Goal: Task Accomplishment & Management: Use online tool/utility

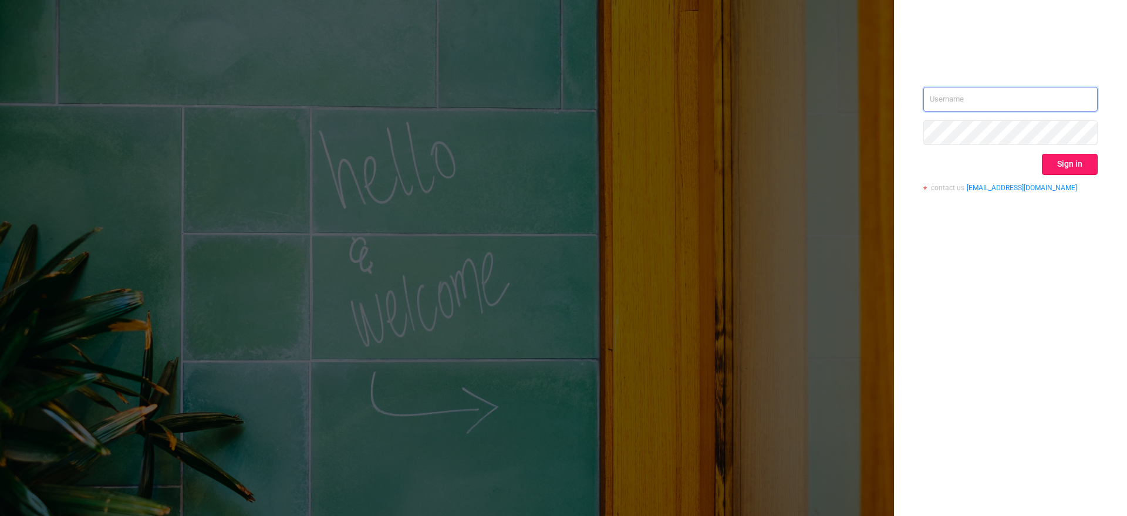
type input "[EMAIL_ADDRESS][DOMAIN_NAME]"
click at [1054, 171] on button "Sign in" at bounding box center [1070, 164] width 56 height 21
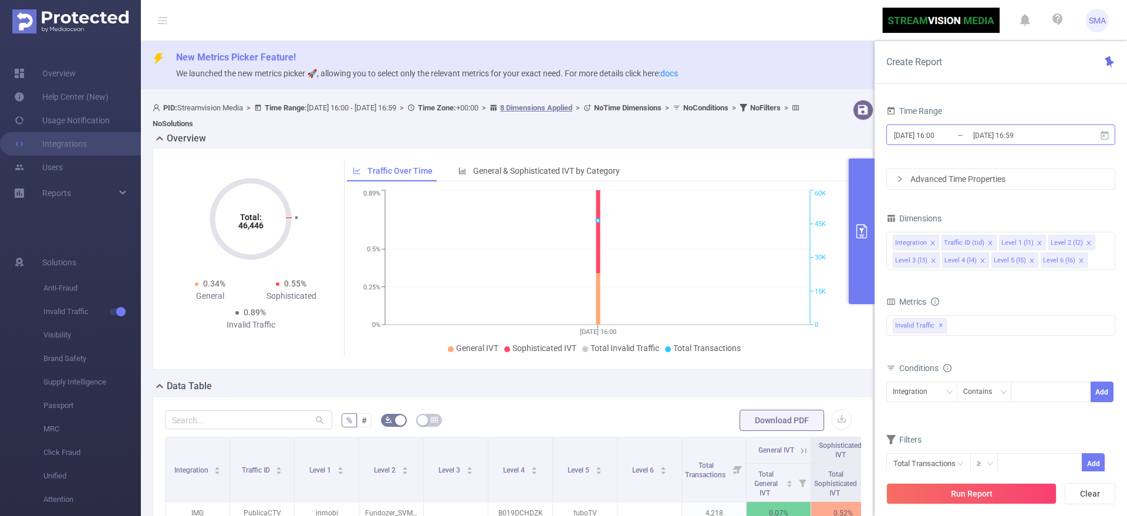
click at [951, 136] on input "[DATE] 16:00" at bounding box center [940, 135] width 95 height 16
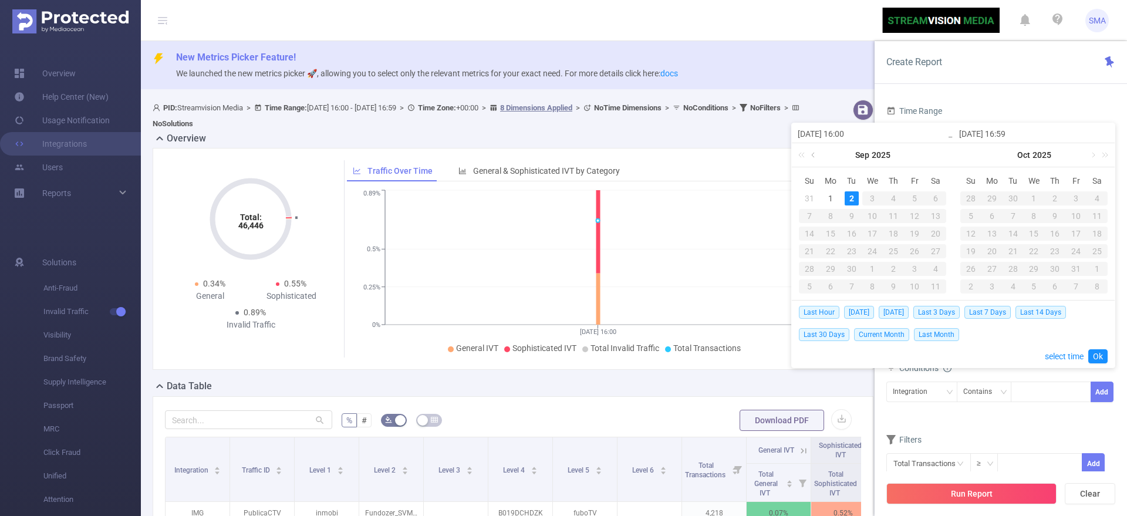
click at [815, 151] on link at bounding box center [814, 154] width 11 height 23
click at [850, 194] on div "1" at bounding box center [852, 198] width 14 height 14
click at [1093, 156] on link at bounding box center [1092, 154] width 11 height 23
click at [809, 150] on link at bounding box center [814, 154] width 11 height 23
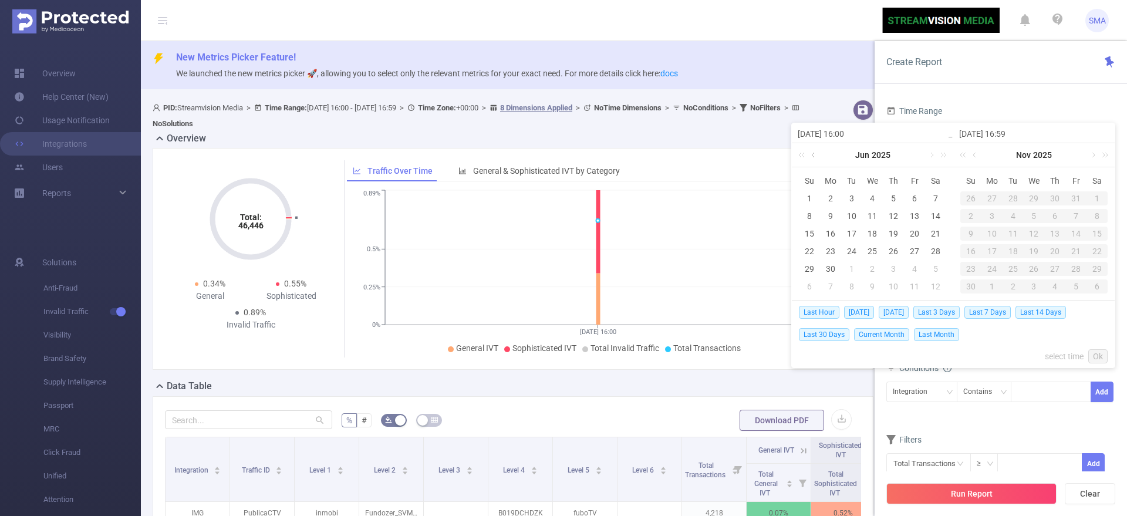
click at [809, 150] on link at bounding box center [814, 154] width 11 height 23
click at [1028, 103] on div "Time Range" at bounding box center [1000, 112] width 229 height 19
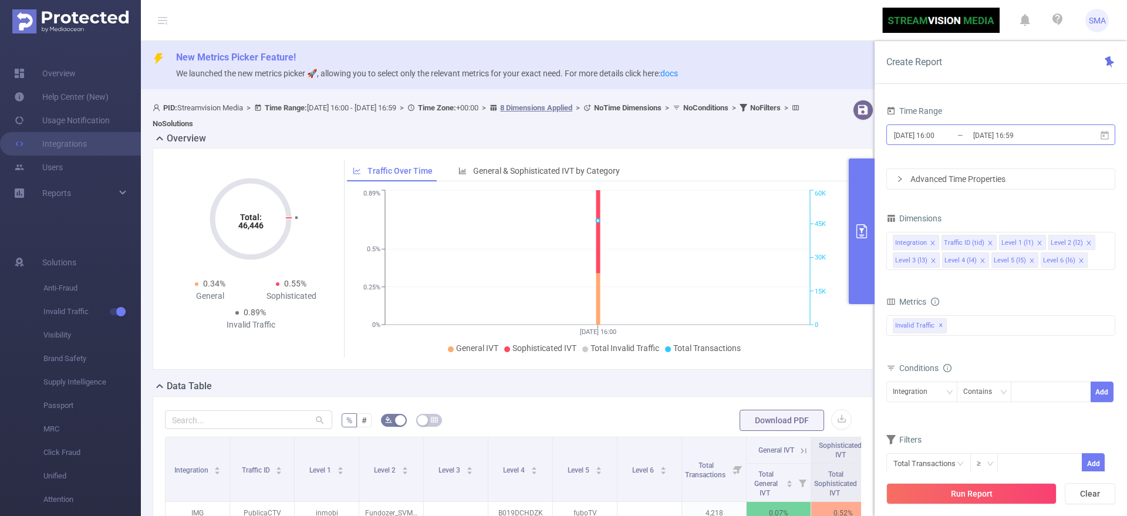
click at [1000, 130] on input "[DATE] 16:59" at bounding box center [1019, 135] width 95 height 16
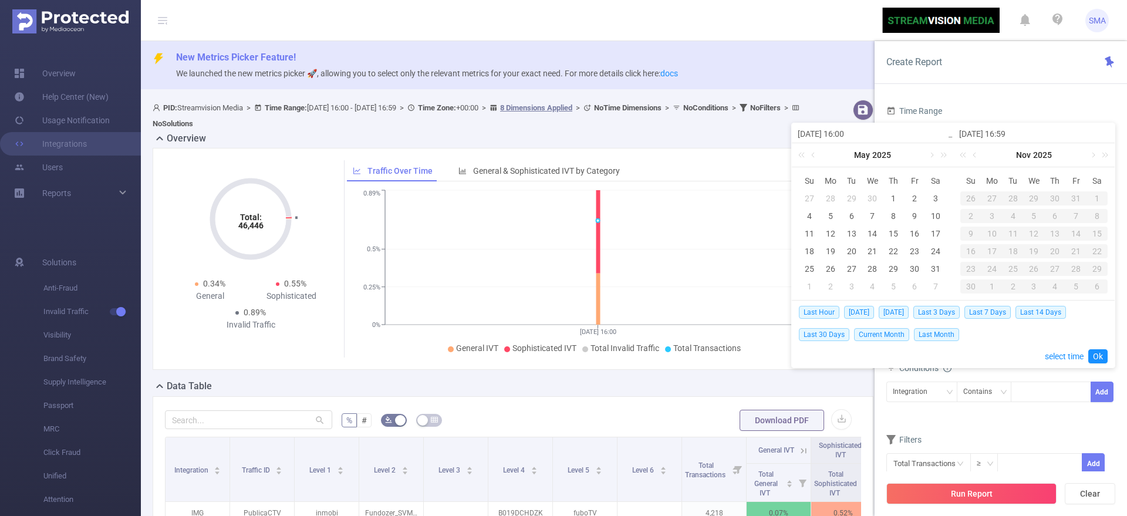
click at [980, 111] on div "Time Range" at bounding box center [1000, 112] width 229 height 19
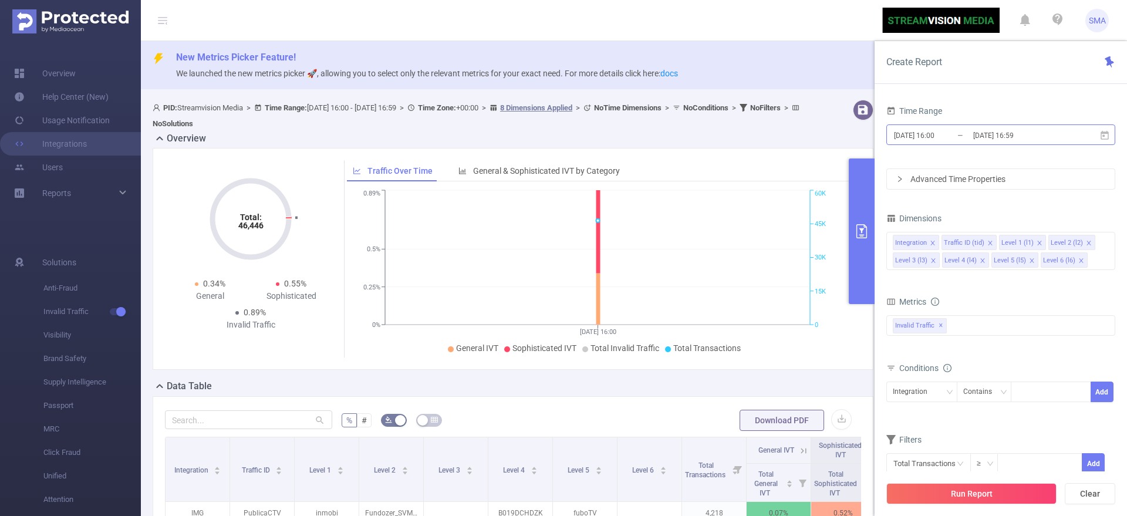
click at [945, 134] on input "[DATE] 16:00" at bounding box center [940, 135] width 95 height 16
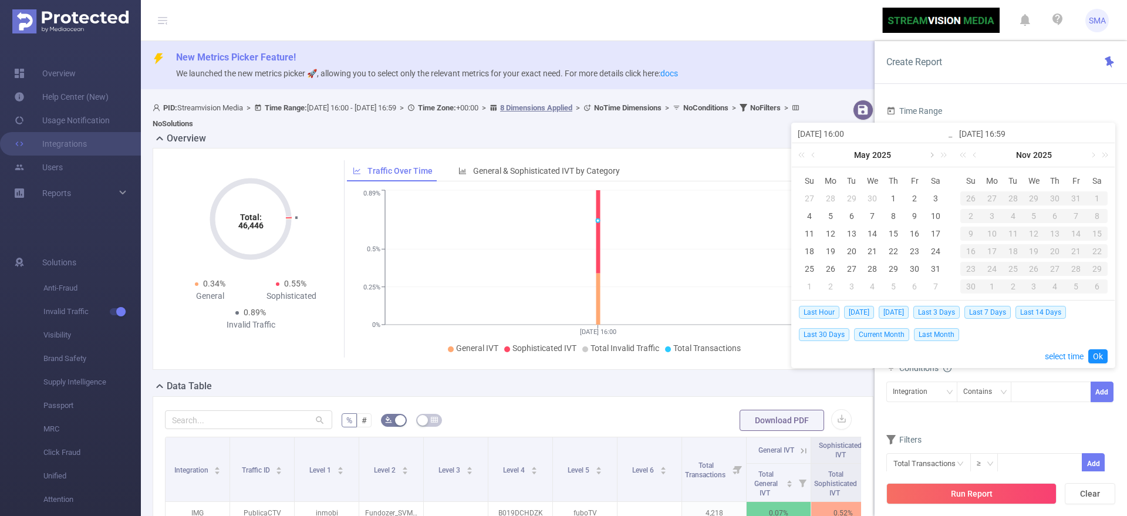
click at [931, 153] on link at bounding box center [931, 154] width 11 height 23
click at [845, 197] on div "1" at bounding box center [852, 198] width 14 height 14
click at [978, 156] on link at bounding box center [975, 154] width 11 height 23
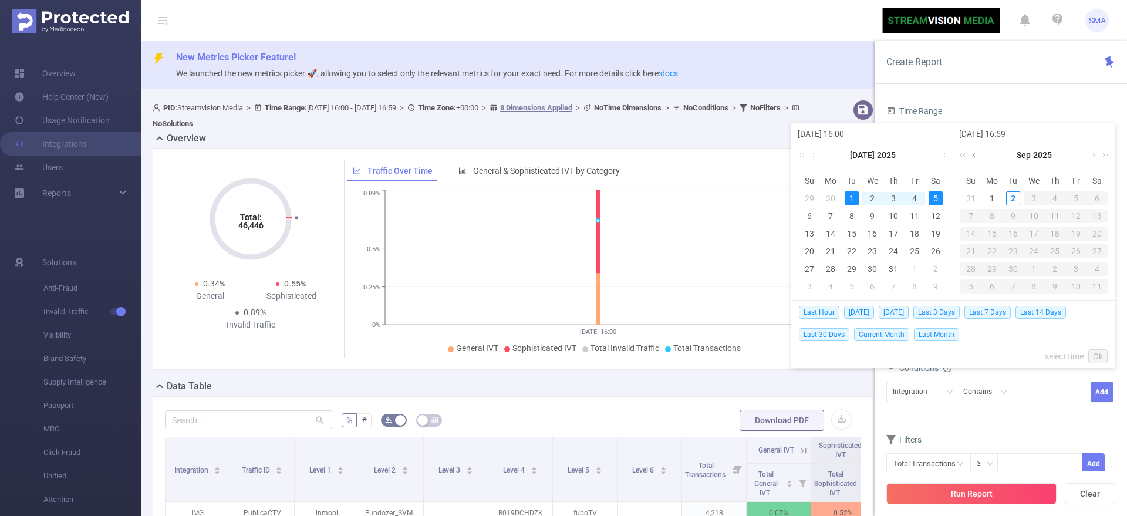
click at [978, 156] on link at bounding box center [975, 154] width 11 height 23
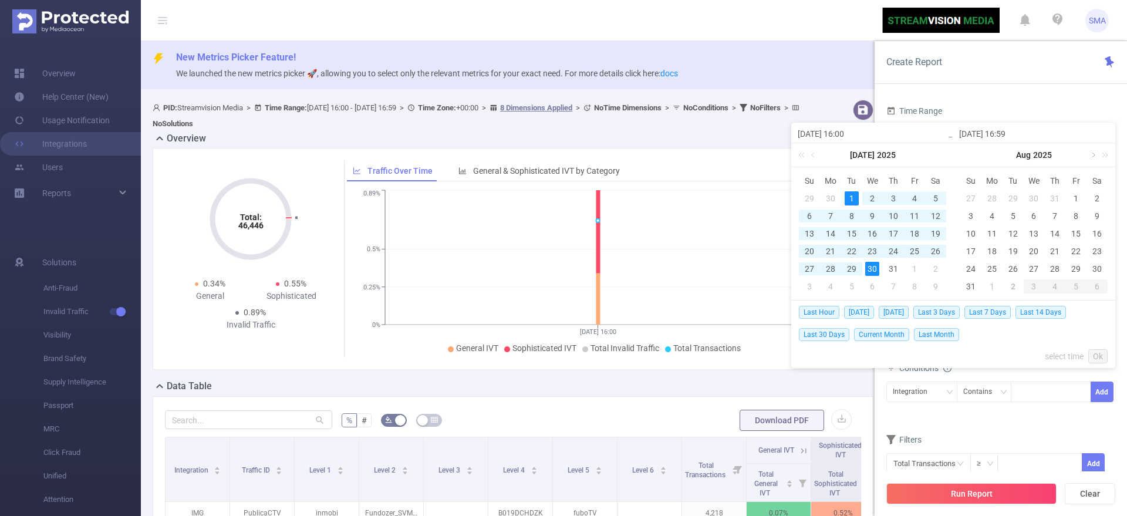
click at [1089, 157] on link at bounding box center [1092, 154] width 11 height 23
click at [1013, 199] on div "2" at bounding box center [1013, 198] width 14 height 14
type input "[DATE] 16:00"
click at [1092, 356] on link "Ok" at bounding box center [1097, 356] width 19 height 14
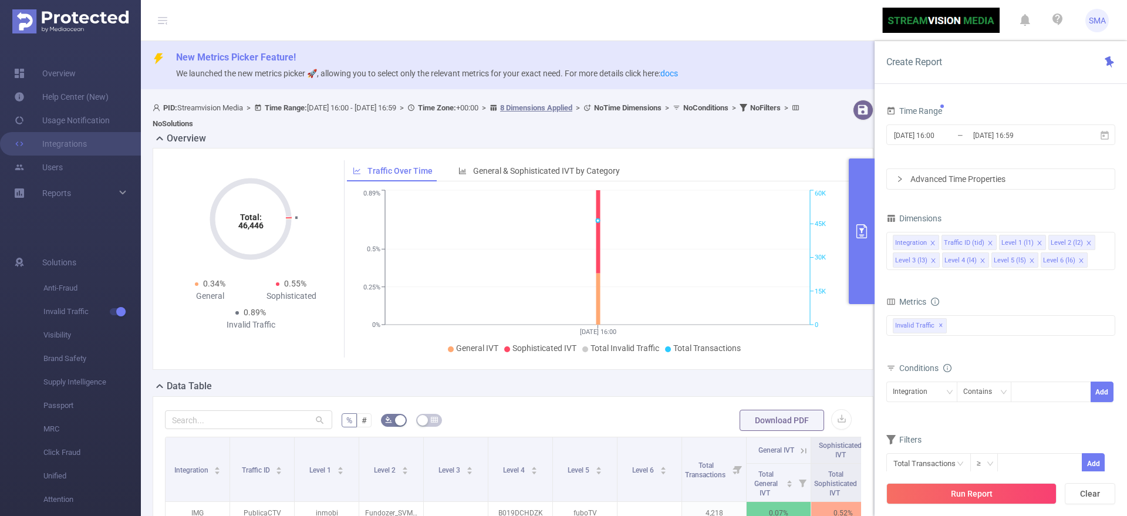
click at [950, 182] on div "Advanced Time Properties" at bounding box center [1001, 179] width 228 height 20
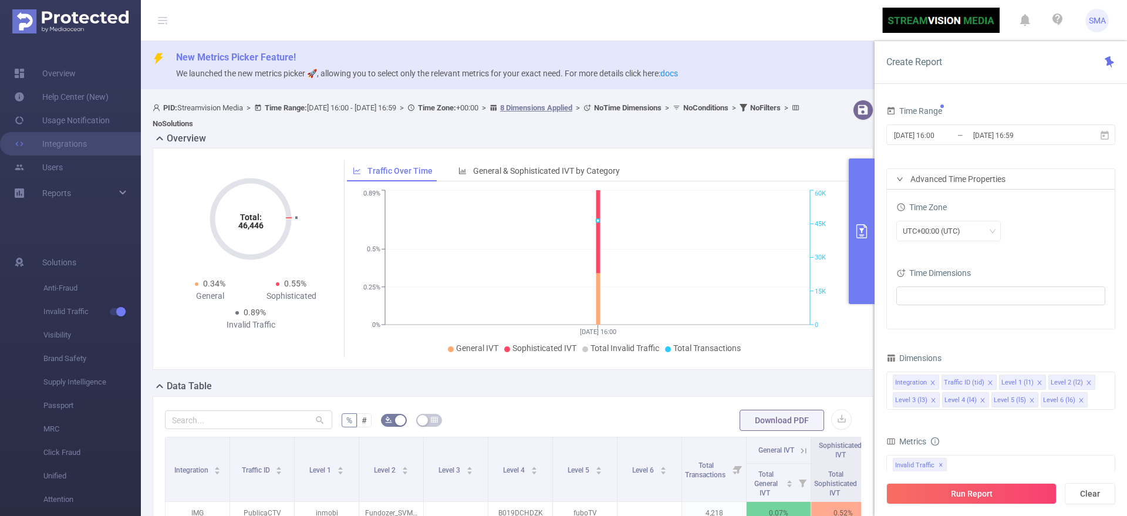
click at [996, 184] on div "Advanced Time Properties" at bounding box center [1001, 179] width 228 height 20
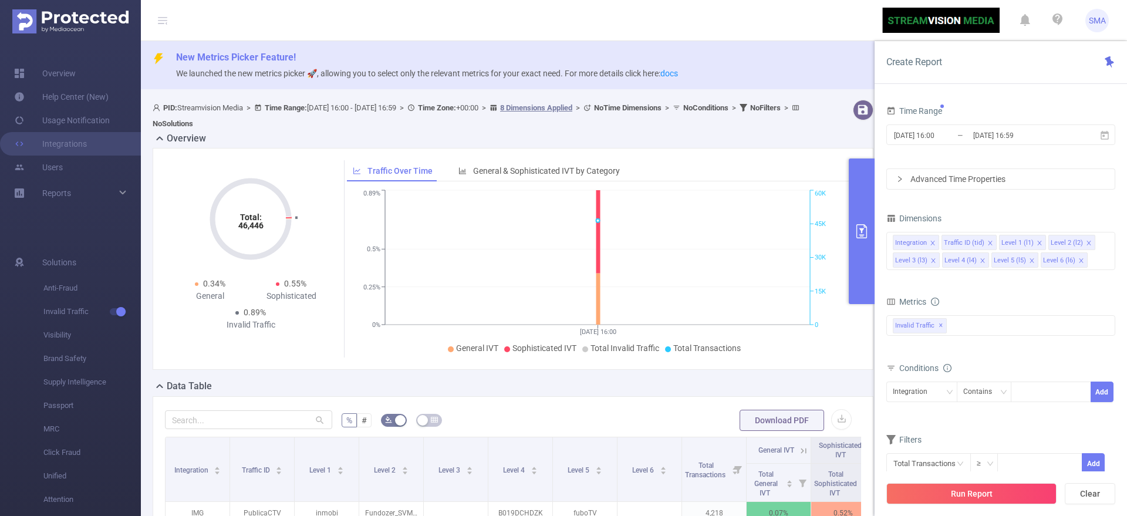
click at [996, 184] on div "Advanced Time Properties" at bounding box center [1001, 179] width 228 height 20
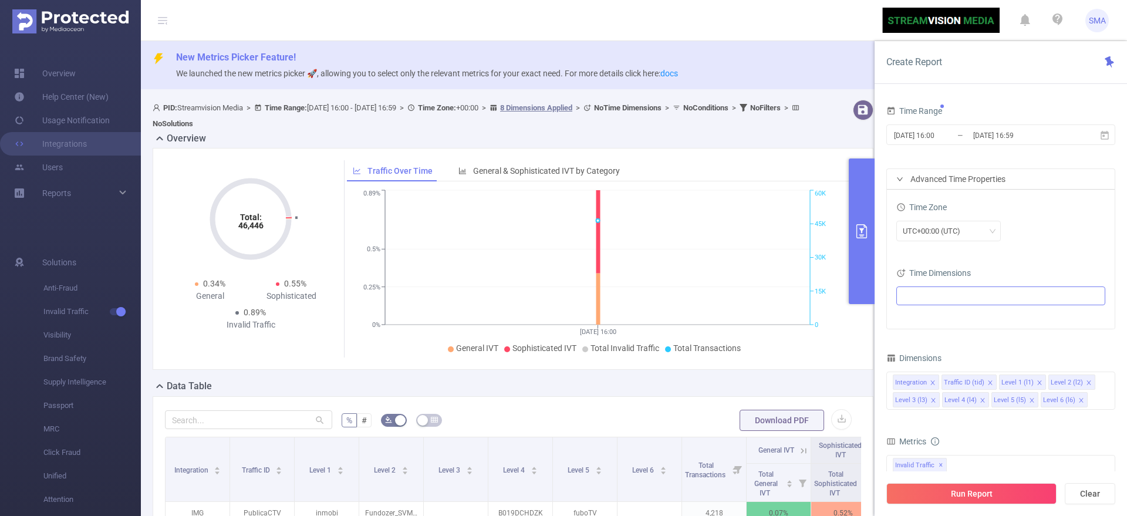
click at [953, 298] on ul at bounding box center [996, 296] width 193 height 18
click at [923, 319] on li "Date (Example: [DATE] )" at bounding box center [1001, 318] width 204 height 16
click at [925, 314] on span "Date (Example: [DATE] )" at bounding box center [1012, 318] width 177 height 16
click at [1017, 271] on div "Time Dimensions" at bounding box center [1000, 274] width 209 height 19
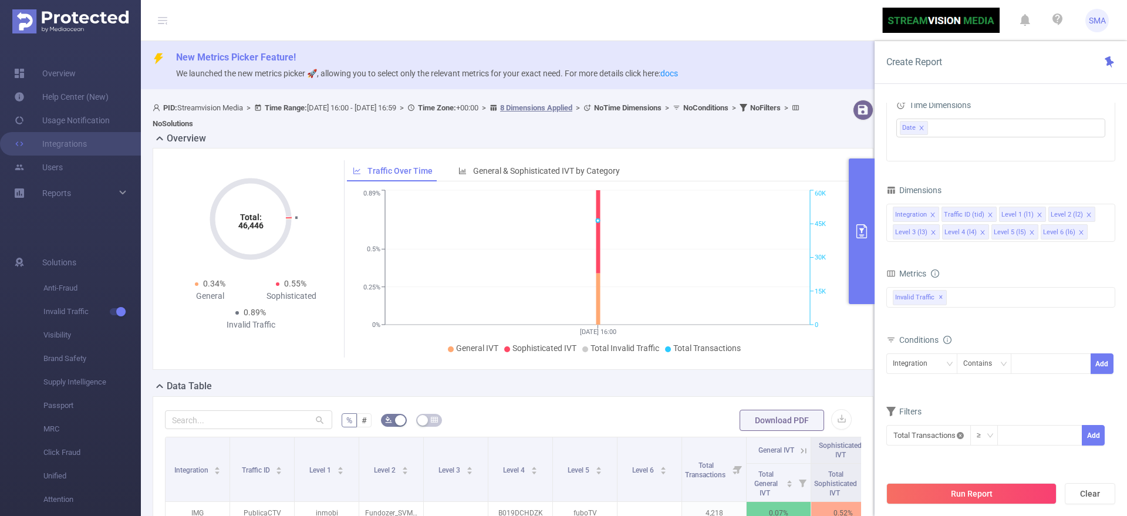
click at [961, 433] on icon "icon: close-circle" at bounding box center [960, 435] width 7 height 7
click at [959, 434] on icon "icon: down" at bounding box center [960, 435] width 7 height 7
click at [946, 349] on li "Invalid Traffic" at bounding box center [927, 347] width 82 height 19
click at [997, 367] on li "IVT" at bounding box center [1010, 366] width 85 height 19
click at [1073, 321] on li "Total IVT" at bounding box center [1086, 328] width 65 height 19
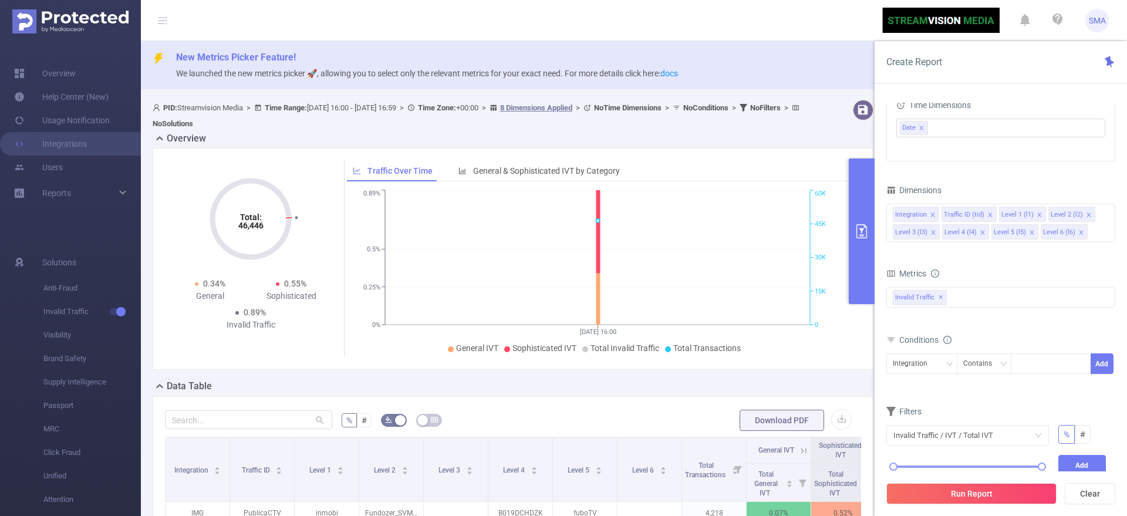
click at [938, 462] on div "0% 100%" at bounding box center [968, 471] width 172 height 32
click at [936, 464] on div "0% 100%" at bounding box center [967, 466] width 148 height 7
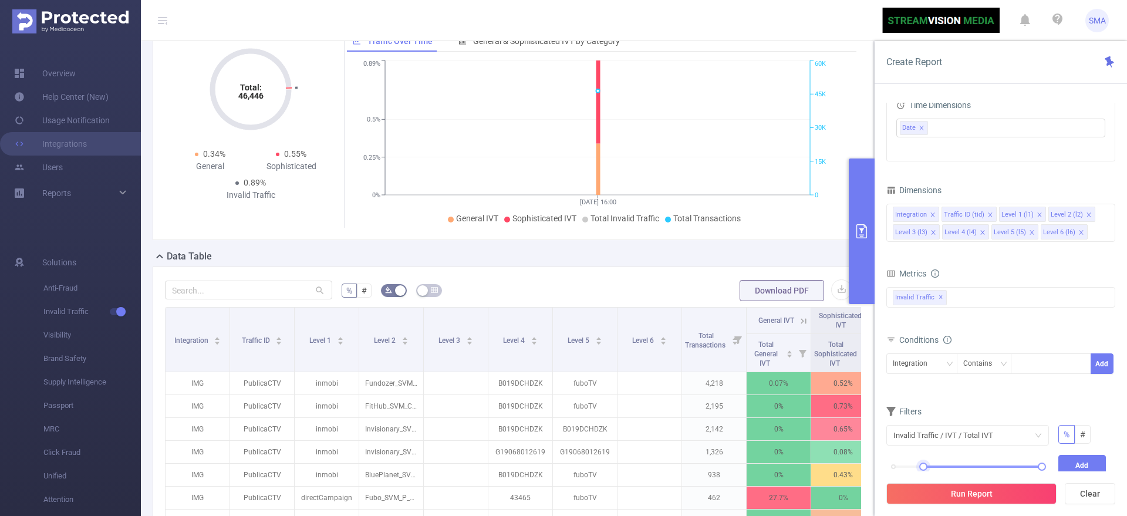
scroll to position [147, 0]
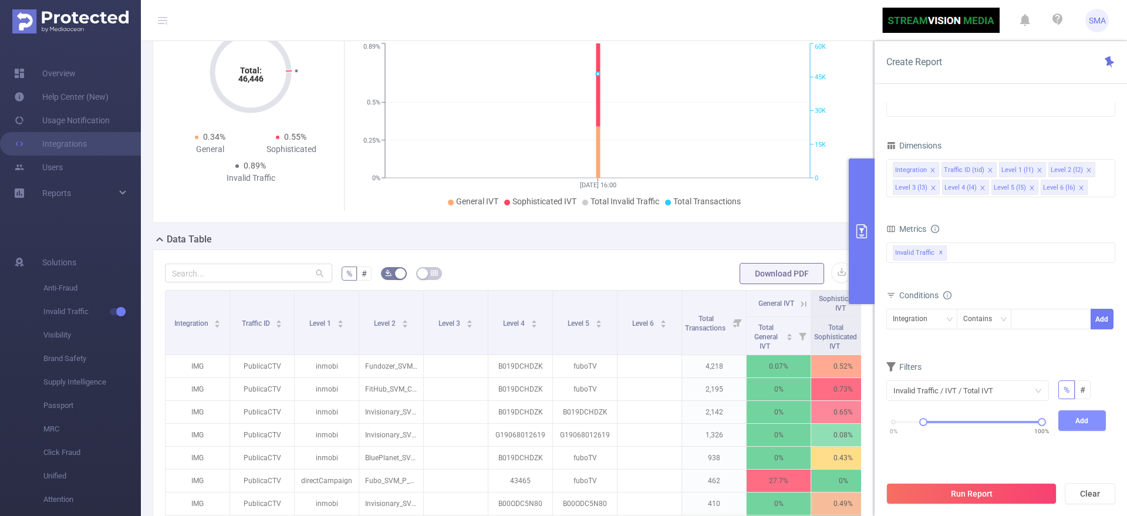
click at [1082, 429] on button "Add" at bounding box center [1082, 420] width 48 height 21
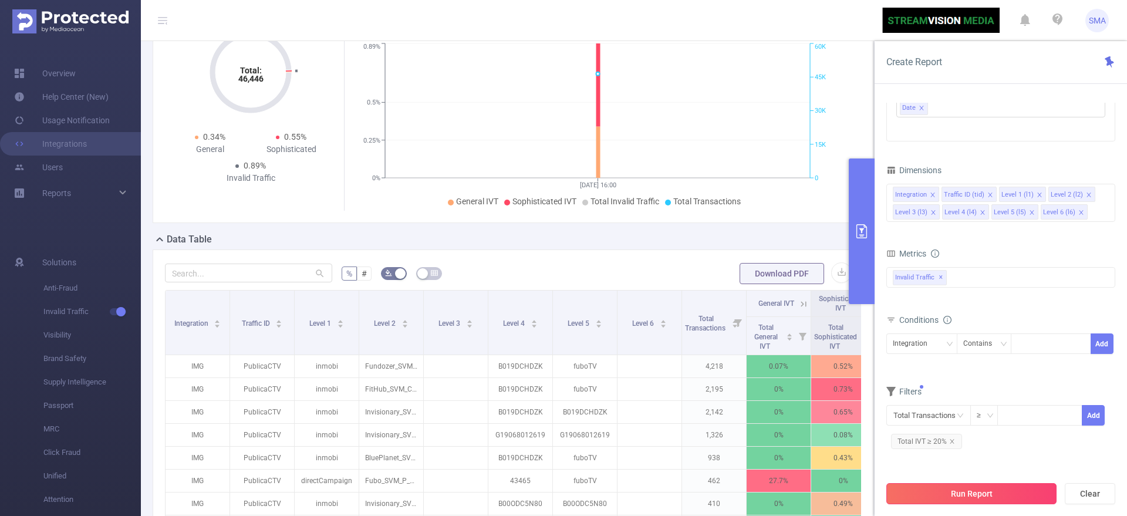
click at [983, 491] on button "Run Report" at bounding box center [971, 493] width 170 height 21
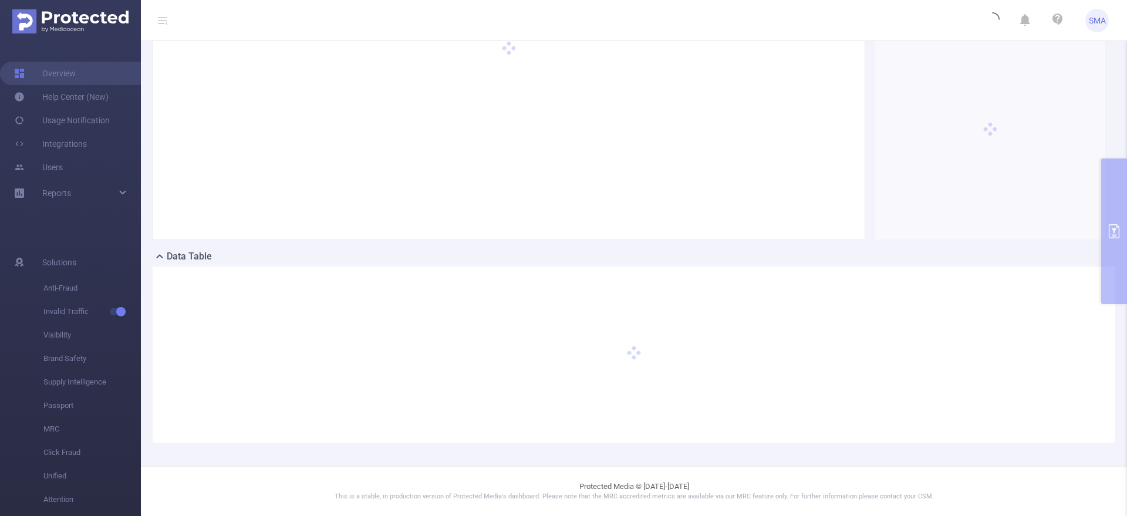
scroll to position [119, 0]
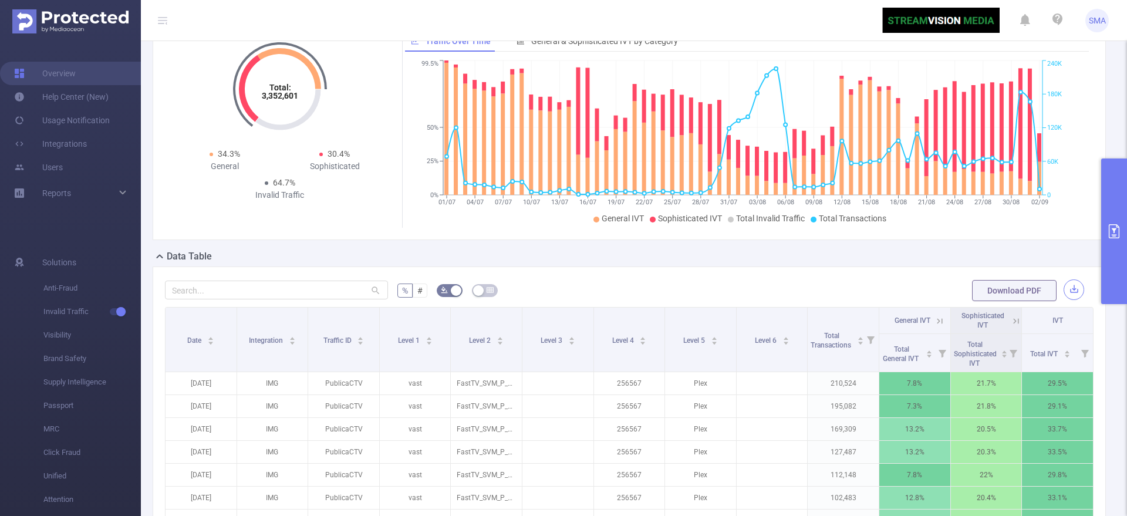
click at [1063, 285] on button "button" at bounding box center [1073, 289] width 21 height 21
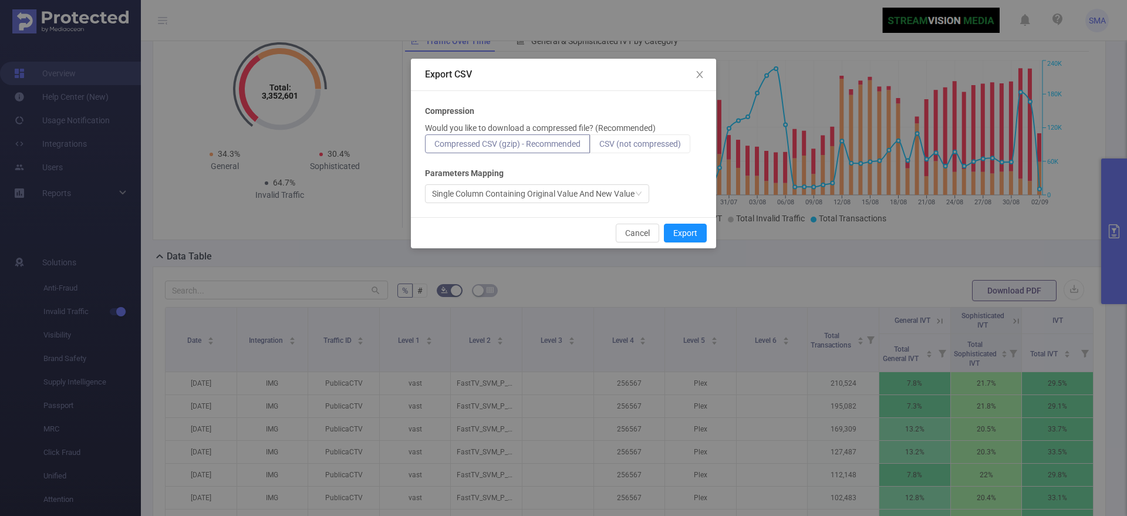
click at [659, 146] on span "CSV (not compressed)" at bounding box center [640, 143] width 82 height 9
click at [599, 147] on input "CSV (not compressed)" at bounding box center [599, 147] width 0 height 0
click at [681, 229] on button "Export" at bounding box center [685, 233] width 43 height 19
